Goal: Find specific page/section: Find specific page/section

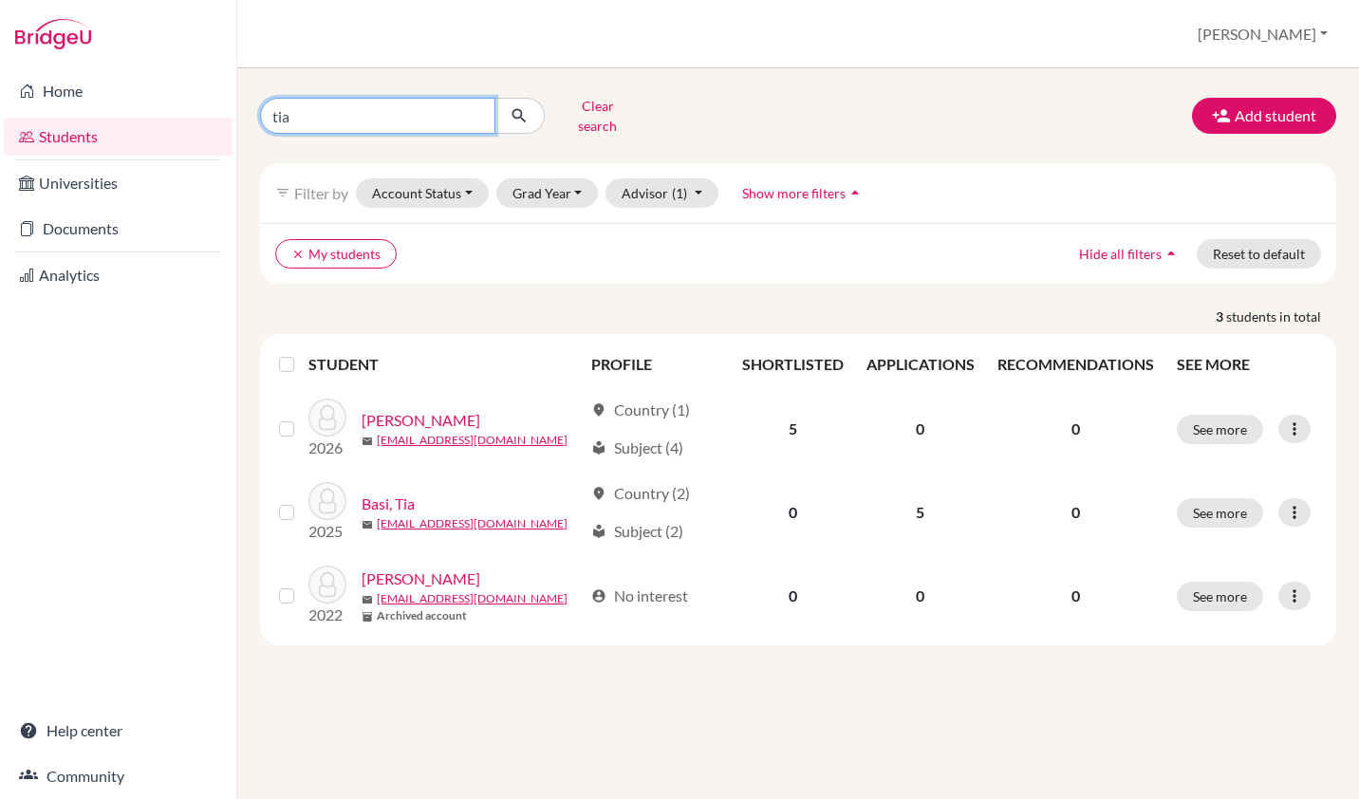
drag, startPoint x: 331, startPoint y: 112, endPoint x: 181, endPoint y: 91, distance: 151.3
click at [181, 91] on div "Home Students Universities Documents Analytics Help center Community Students o…" at bounding box center [679, 399] width 1359 height 799
type input "siya"
click at [527, 106] on icon "submit" at bounding box center [518, 115] width 19 height 19
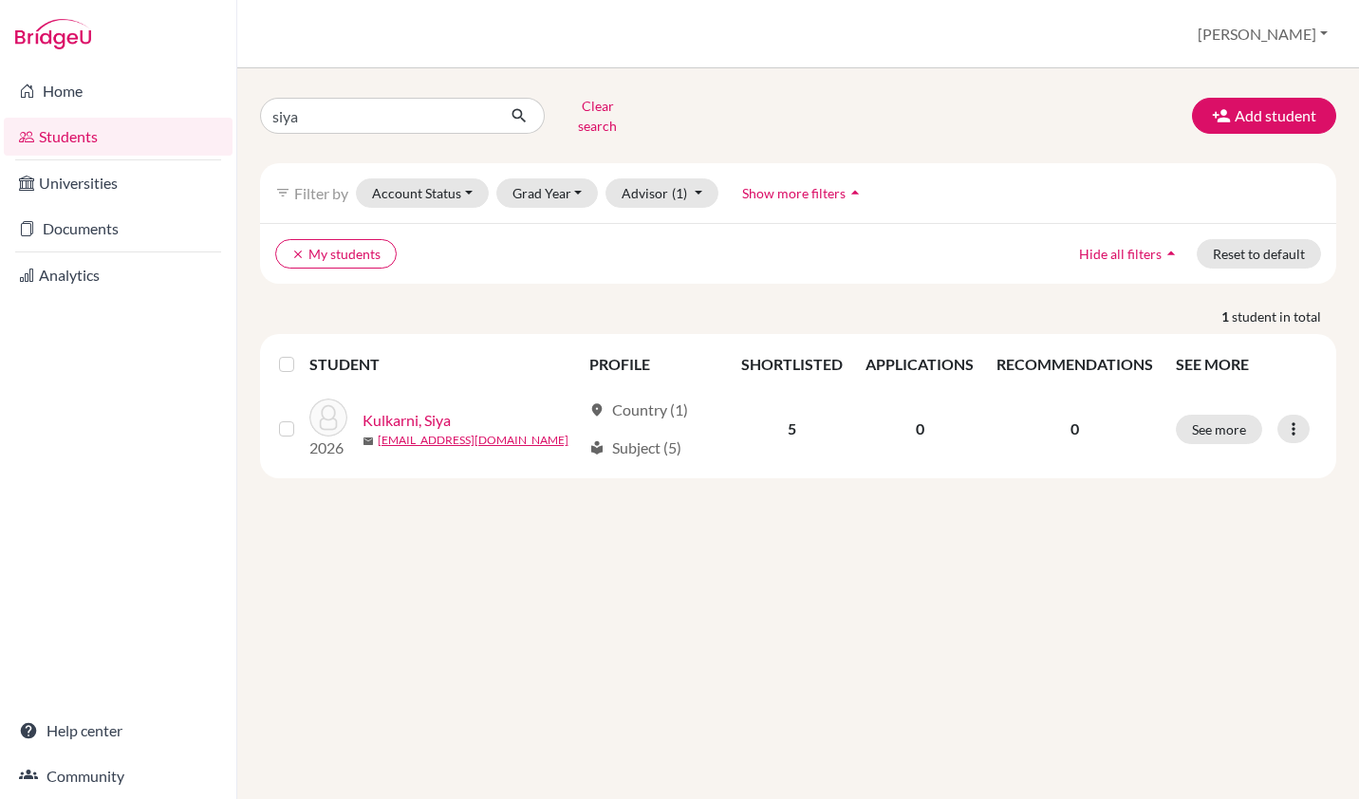
click at [422, 409] on link "Kulkarni, Siya" at bounding box center [406, 420] width 88 height 23
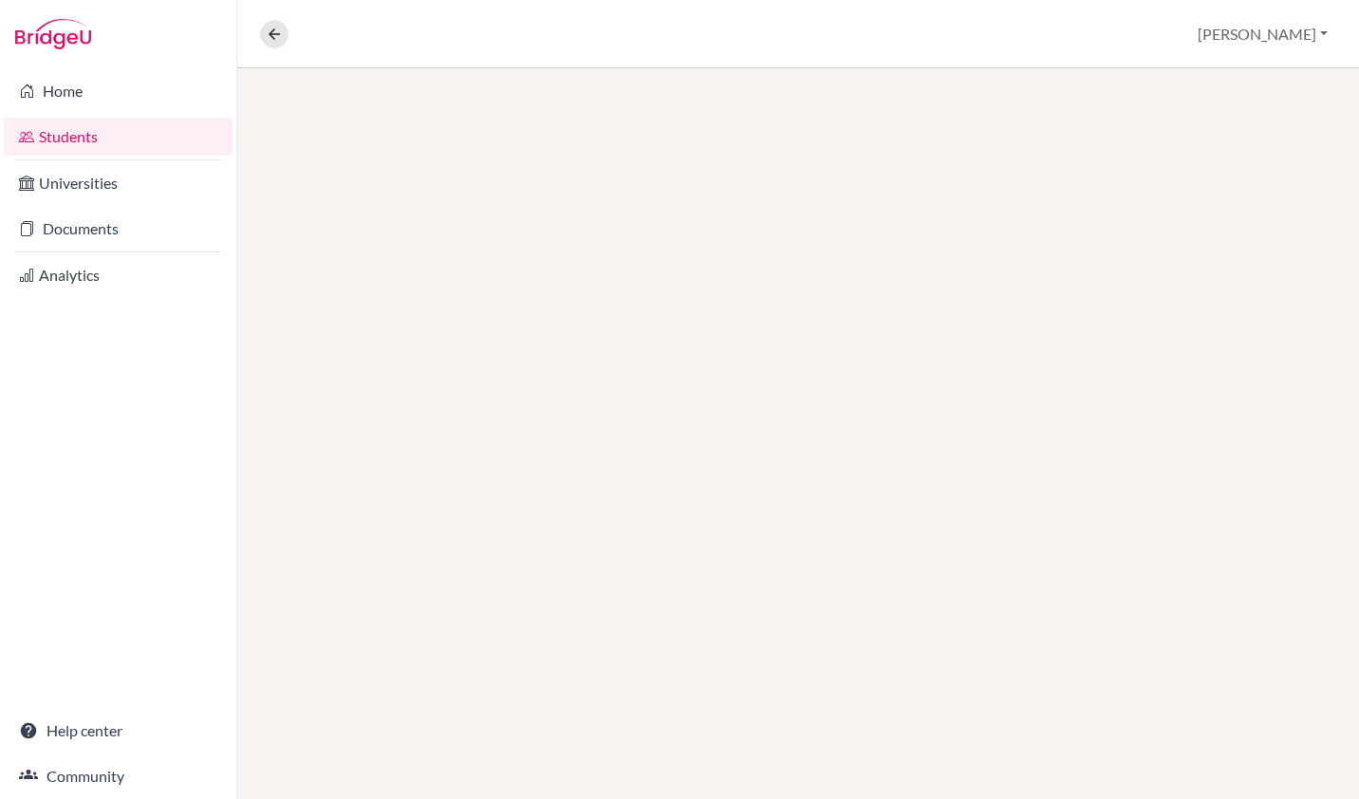
click at [65, 219] on link "Documents" at bounding box center [118, 229] width 229 height 38
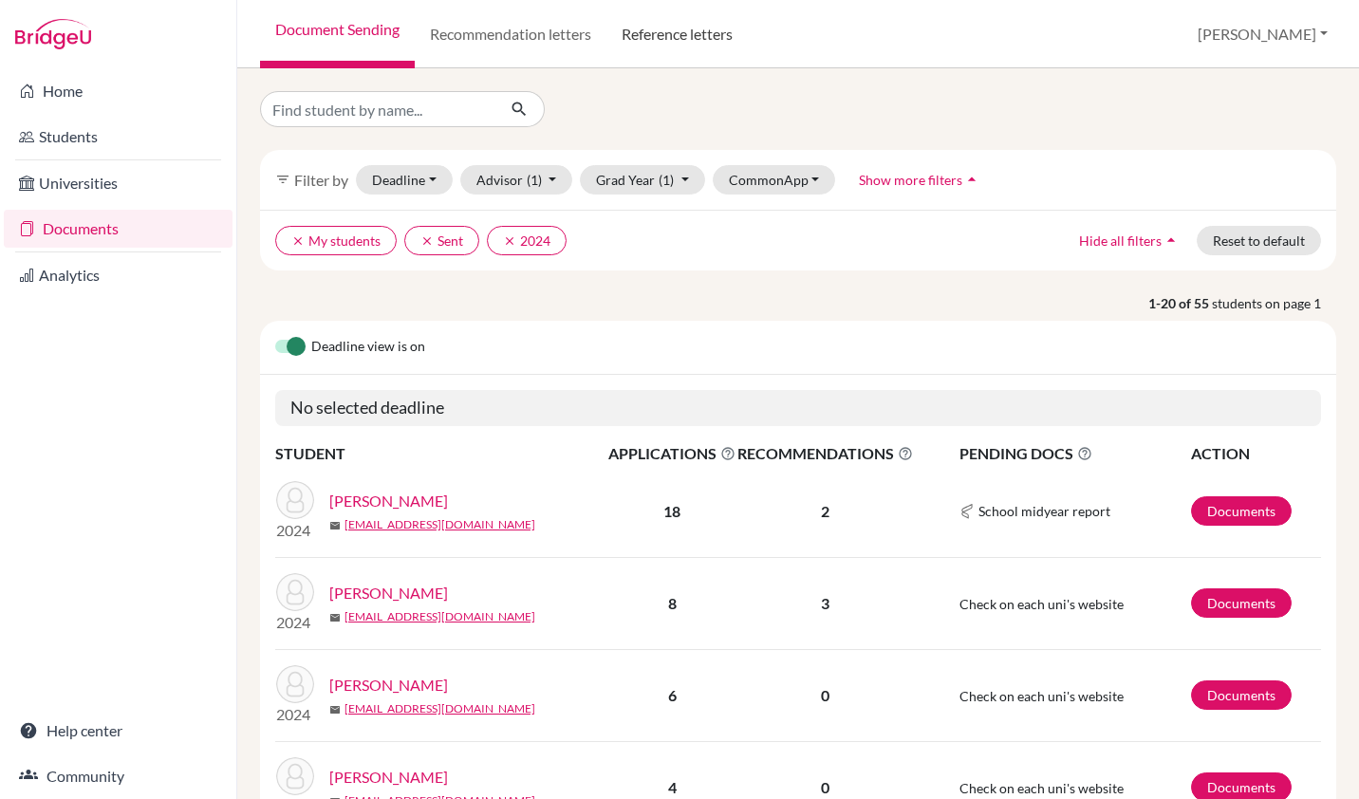
click at [643, 33] on link "Reference letters" at bounding box center [676, 34] width 141 height 68
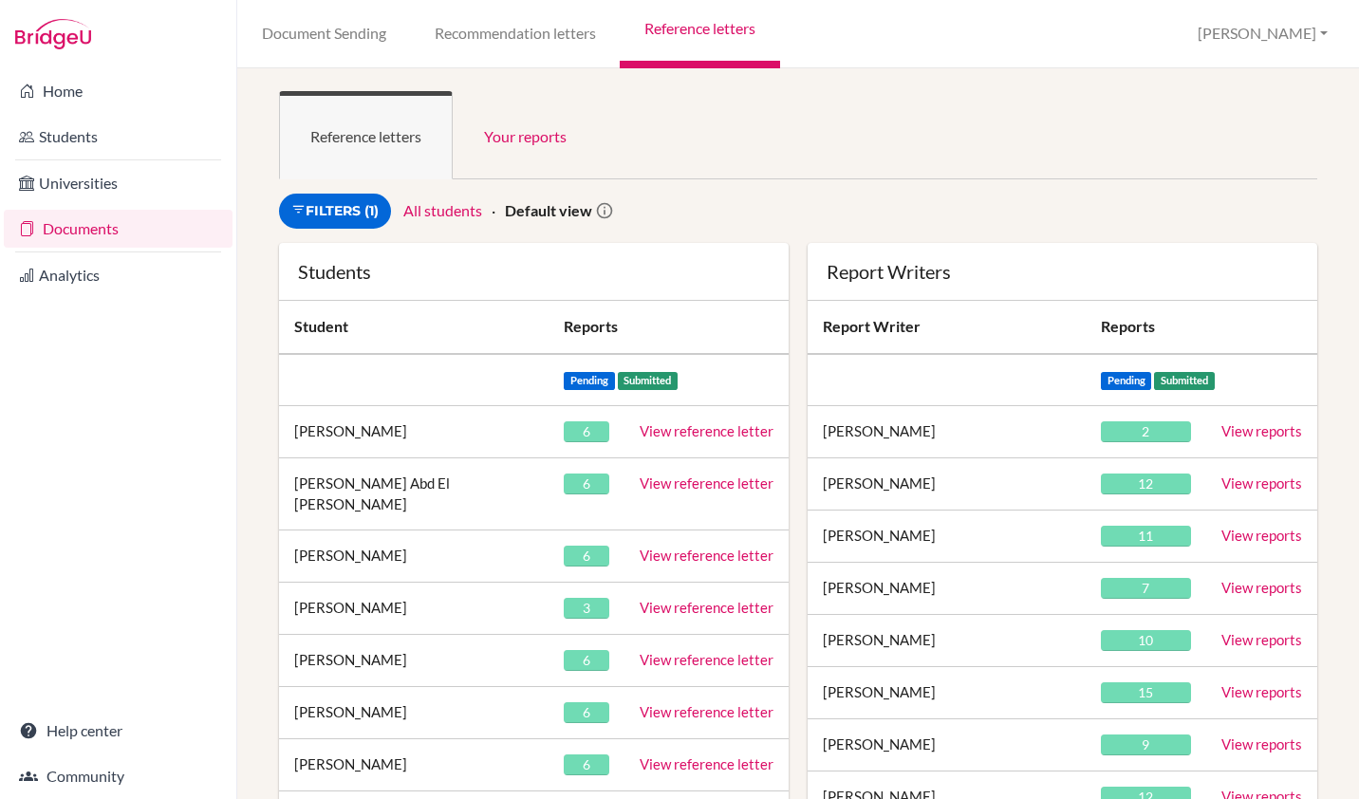
click at [716, 212] on div "Filters (1) All students Default view" at bounding box center [621, 211] width 705 height 35
